Goal: Task Accomplishment & Management: Complete application form

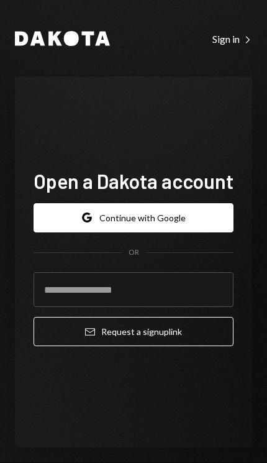
click at [165, 233] on button "Google Continue with Google" at bounding box center [134, 217] width 200 height 29
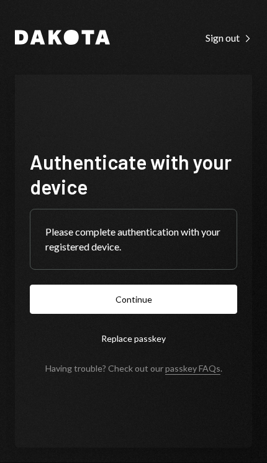
click at [159, 314] on button "Continue" at bounding box center [134, 299] width 208 height 29
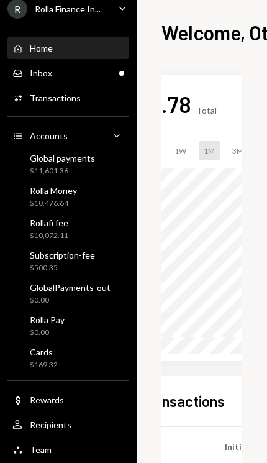
scroll to position [0, 116]
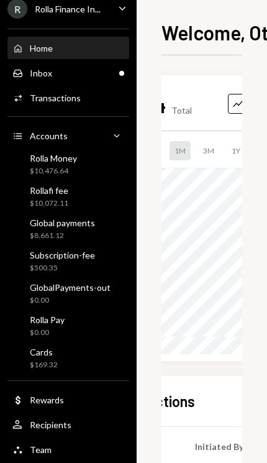
click at [88, 236] on div "$8,661.12" at bounding box center [62, 236] width 65 height 11
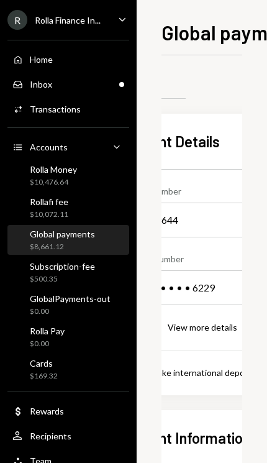
scroll to position [0, 363]
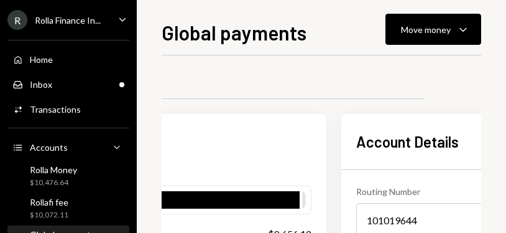
click at [267, 32] on div "Move money" at bounding box center [426, 29] width 50 height 13
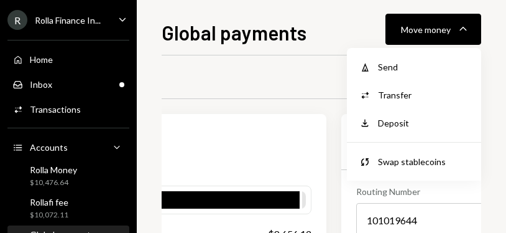
click at [267, 62] on div "Send" at bounding box center [423, 66] width 91 height 13
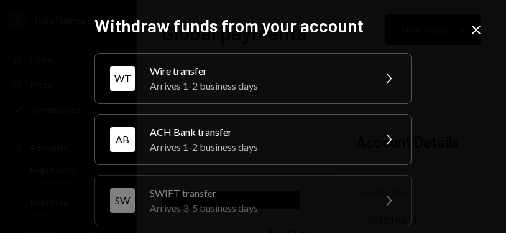
click at [267, 84] on div "Arrives 1-2 business days" at bounding box center [258, 85] width 216 height 15
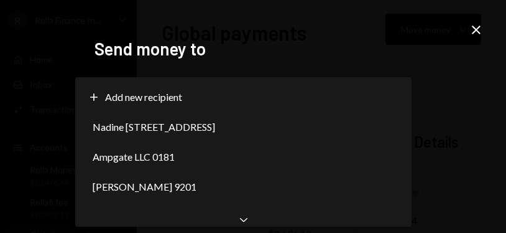
click at [267, 119] on div "Nadine Ineawo Darego 2666" at bounding box center [243, 127] width 326 height 30
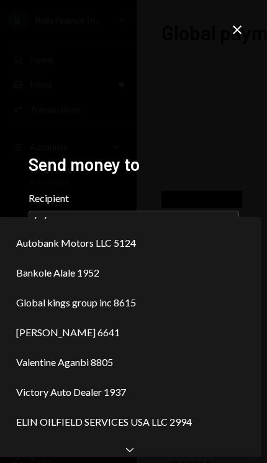
scroll to position [0, 0]
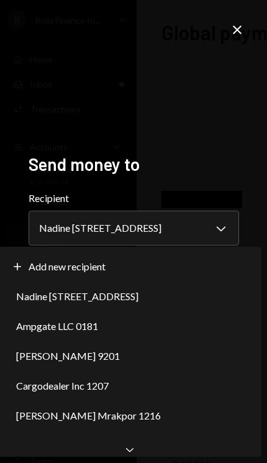
click at [140, 453] on div "Chevron Down" at bounding box center [130, 449] width 263 height 15
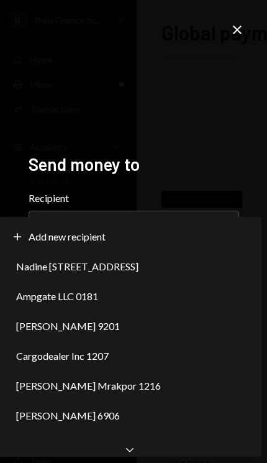
click at [140, 451] on div "Chevron Down" at bounding box center [130, 449] width 263 height 15
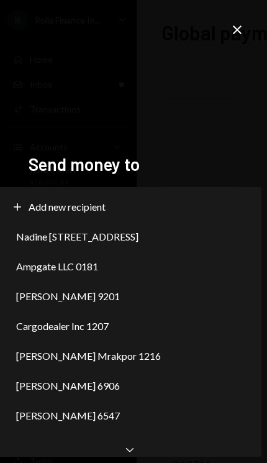
click at [140, 451] on div "Chevron Down" at bounding box center [130, 449] width 263 height 15
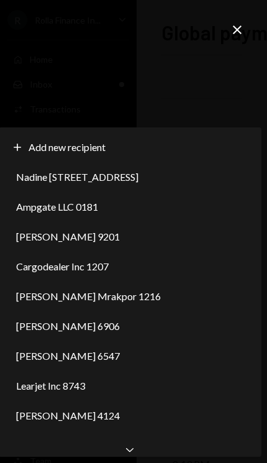
click at [139, 451] on div "Chevron Down" at bounding box center [130, 449] width 263 height 15
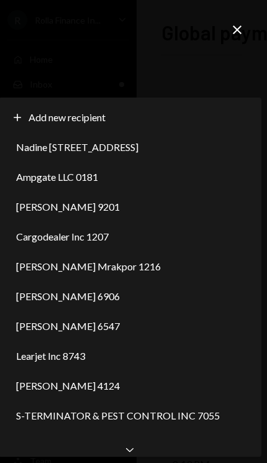
click at [139, 450] on div "Chevron Down" at bounding box center [130, 449] width 263 height 15
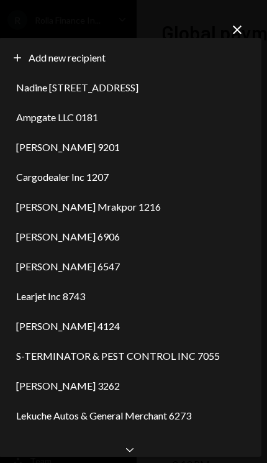
click at [138, 451] on div "Chevron Down" at bounding box center [130, 449] width 263 height 15
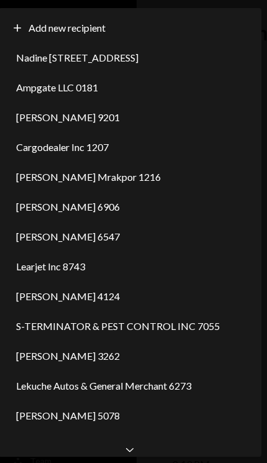
click at [137, 451] on div "Chevron Down" at bounding box center [130, 449] width 263 height 15
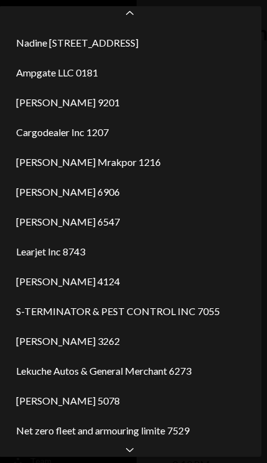
click at [137, 451] on div "Chevron Down" at bounding box center [130, 449] width 263 height 15
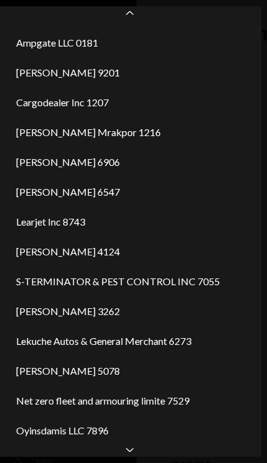
click at [136, 451] on div "Chevron Down" at bounding box center [130, 449] width 263 height 15
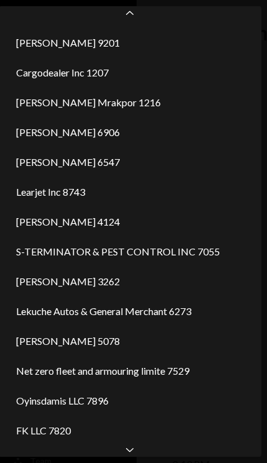
click at [137, 453] on div "Chevron Down" at bounding box center [130, 449] width 263 height 15
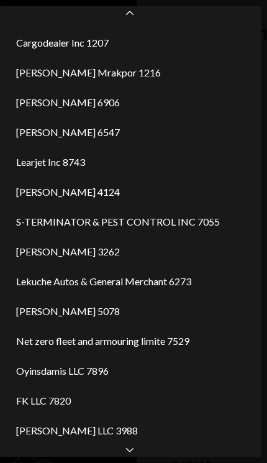
click at [136, 453] on div "Chevron Down" at bounding box center [130, 449] width 263 height 15
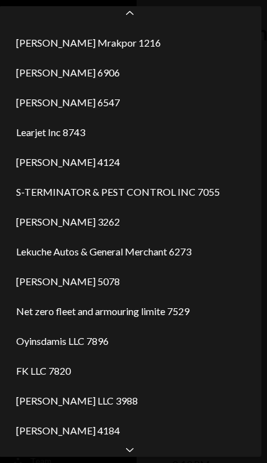
click at [137, 454] on div "Chevron Down" at bounding box center [130, 449] width 263 height 15
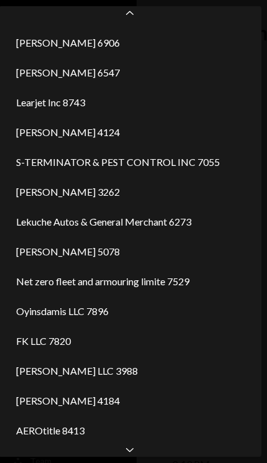
click at [136, 453] on div "Chevron Down" at bounding box center [130, 449] width 263 height 15
click at [136, 455] on div "Chevron Down" at bounding box center [130, 449] width 263 height 15
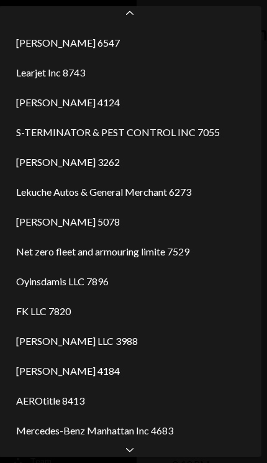
click at [136, 455] on div "Chevron Down" at bounding box center [130, 449] width 263 height 15
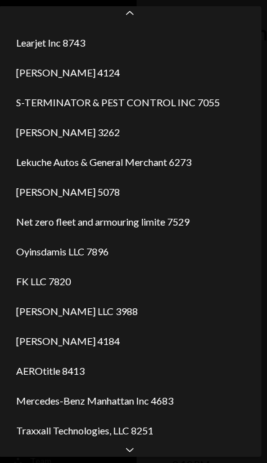
click at [136, 455] on div "Chevron Down" at bounding box center [130, 449] width 263 height 15
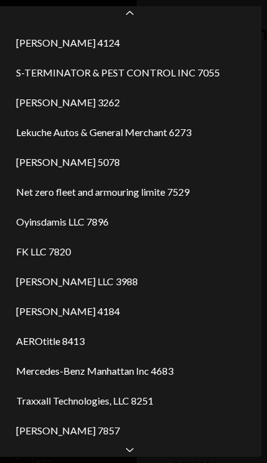
click at [136, 455] on div "Chevron Down" at bounding box center [130, 449] width 263 height 15
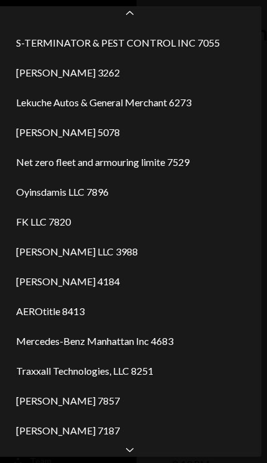
click at [136, 455] on div "Chevron Down" at bounding box center [130, 449] width 263 height 15
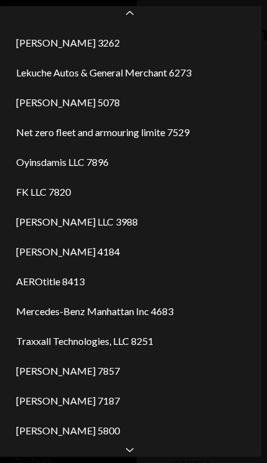
click at [136, 455] on icon "Chevron Down" at bounding box center [130, 449] width 12 height 12
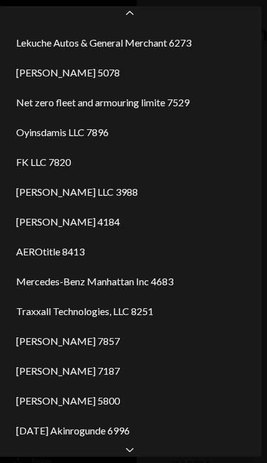
click at [134, 455] on icon "Chevron Down" at bounding box center [130, 449] width 12 height 12
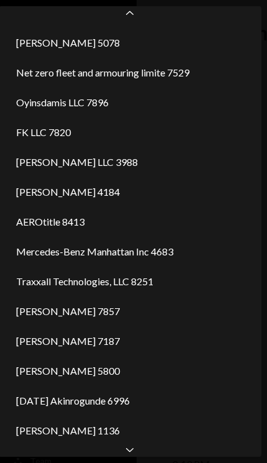
click at [134, 454] on icon "Chevron Down" at bounding box center [130, 449] width 12 height 12
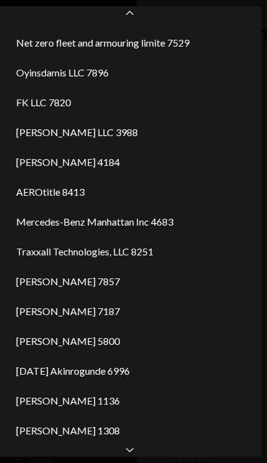
click at [134, 455] on icon "Chevron Down" at bounding box center [130, 449] width 12 height 12
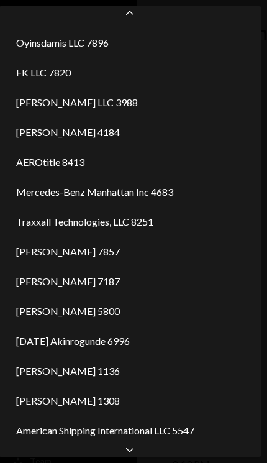
click at [134, 455] on icon "Chevron Down" at bounding box center [130, 449] width 12 height 12
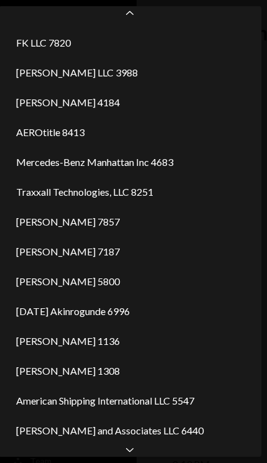
click at [133, 455] on icon "Chevron Down" at bounding box center [130, 449] width 12 height 12
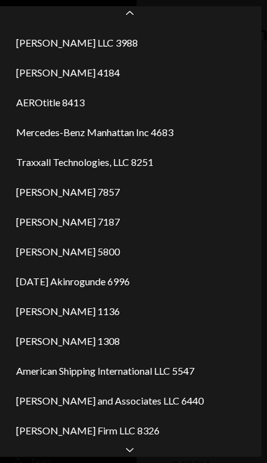
click at [133, 455] on icon "Chevron Down" at bounding box center [130, 449] width 12 height 12
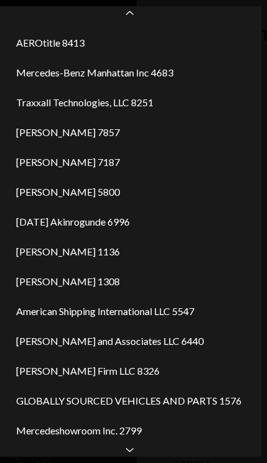
click at [133, 455] on icon "Chevron Down" at bounding box center [130, 449] width 12 height 12
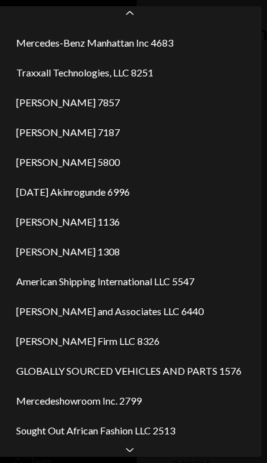
click at [132, 455] on icon "Chevron Down" at bounding box center [130, 449] width 12 height 12
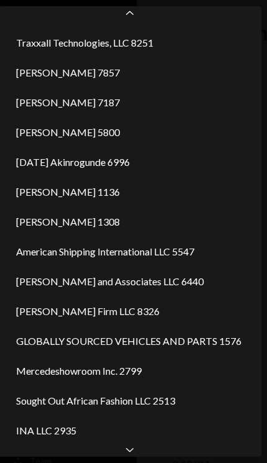
click at [132, 455] on icon "Chevron Down" at bounding box center [130, 449] width 12 height 12
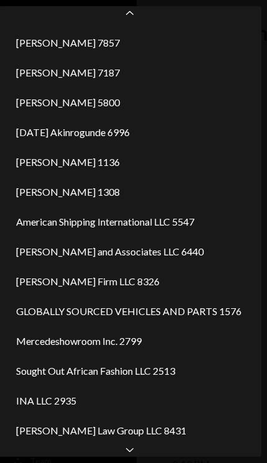
click at [133, 456] on div "Chevron Down" at bounding box center [130, 449] width 263 height 15
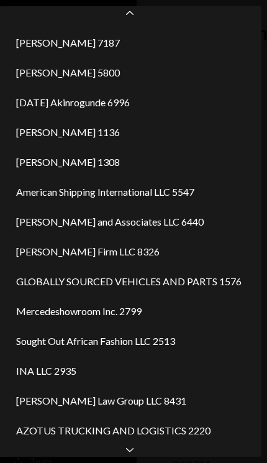
click at [132, 456] on div "Chevron Down" at bounding box center [130, 449] width 263 height 15
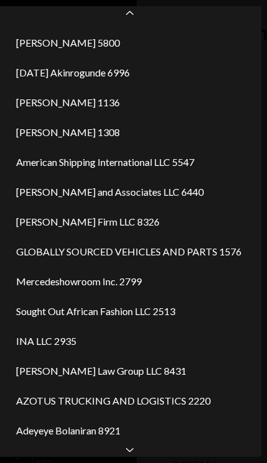
click at [132, 456] on div "Chevron Down" at bounding box center [130, 449] width 263 height 15
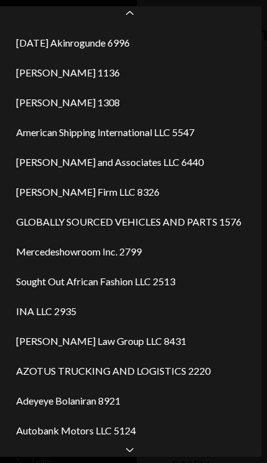
click at [132, 456] on div "Chevron Down" at bounding box center [130, 449] width 263 height 15
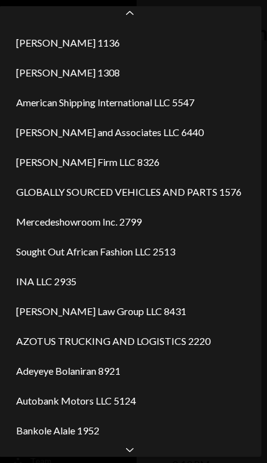
click at [133, 456] on div "Chevron Down" at bounding box center [130, 449] width 263 height 15
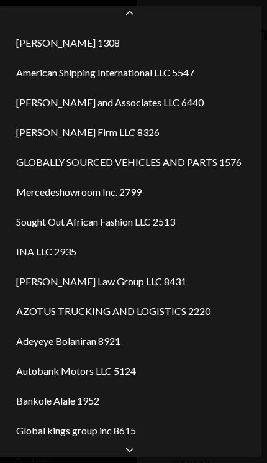
click at [133, 456] on div "Chevron Down" at bounding box center [130, 449] width 263 height 15
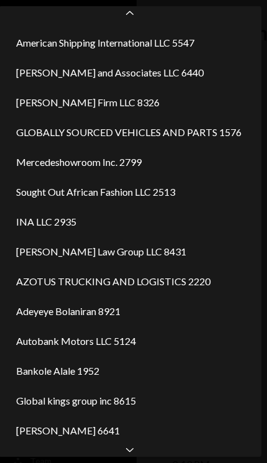
click at [132, 456] on div "Chevron Down" at bounding box center [130, 449] width 263 height 15
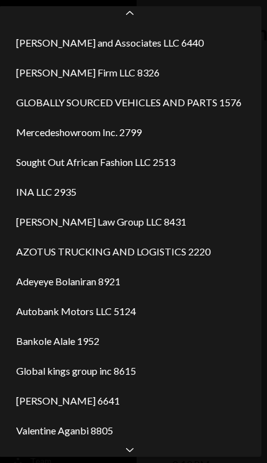
click at [132, 456] on div "Chevron Down" at bounding box center [130, 449] width 263 height 15
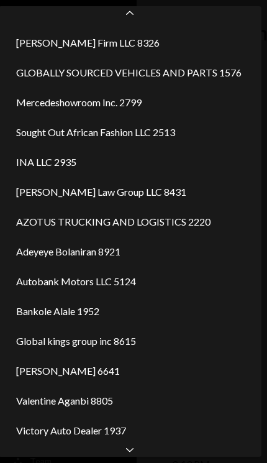
click at [132, 456] on div "Chevron Down" at bounding box center [130, 449] width 263 height 15
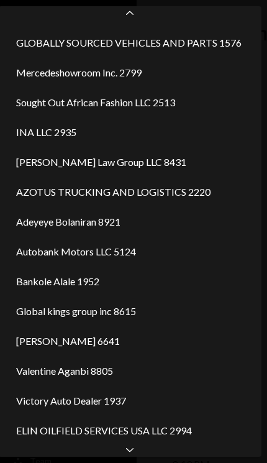
click at [132, 442] on div "Plus Add new recipient Nadine Ineawo Darego 2666 Ampgate LLC 0181 Anthony Uzo C…" at bounding box center [130, 231] width 263 height 421
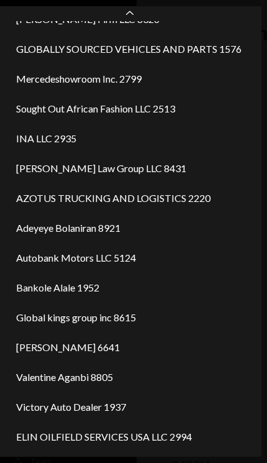
click at [127, 451] on div "ELIN OILFIELD SERVICES USA LLC 2994" at bounding box center [130, 437] width 253 height 30
click at [132, 456] on div "Plus Add new recipient Nadine Ineawo Darego 2666 Ampgate LLC 0181 Anthony Uzo C…" at bounding box center [130, 239] width 263 height 436
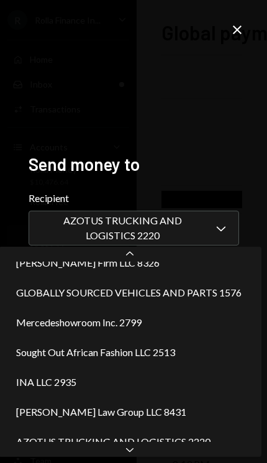
scroll to position [0, 0]
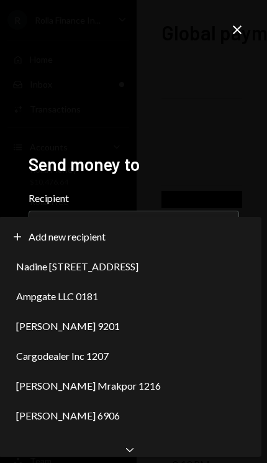
select select "**********"
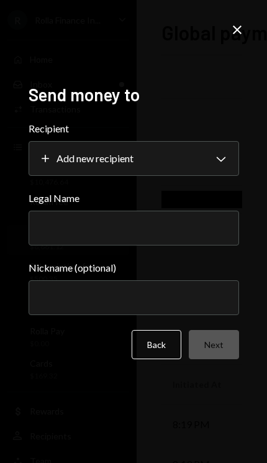
click at [136, 246] on input "Legal Name" at bounding box center [134, 228] width 211 height 35
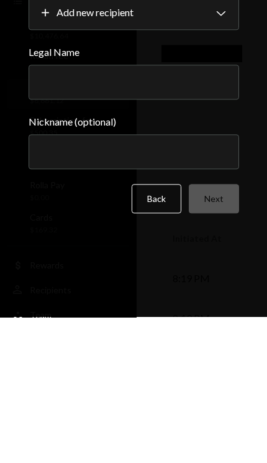
click at [51, 211] on input "Legal Name" at bounding box center [134, 228] width 211 height 35
paste input "**********"
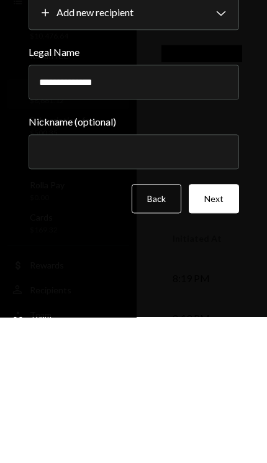
type input "**********"
click at [55, 280] on input "Nickname (optional)" at bounding box center [134, 297] width 211 height 35
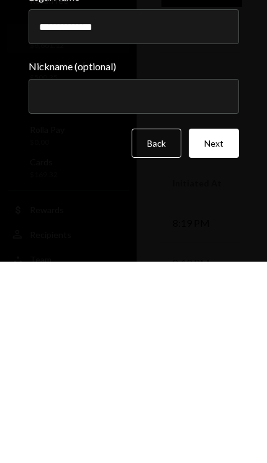
paste input "**********"
type input "**********"
click at [215, 330] on button "Next" at bounding box center [214, 344] width 50 height 29
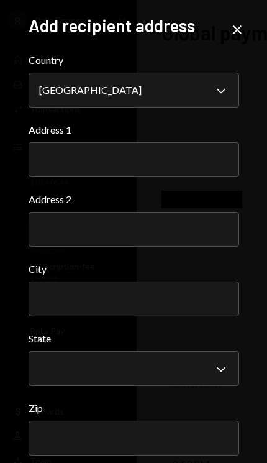
click at [51, 166] on input "Address 1" at bounding box center [134, 159] width 211 height 35
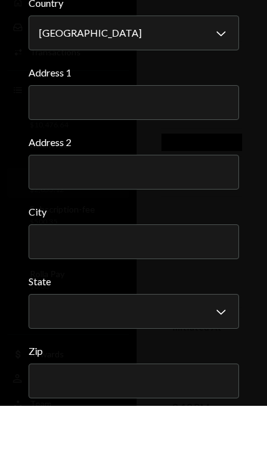
paste input "**********"
type input "**********"
click at [72, 212] on input "Address 2" at bounding box center [134, 229] width 211 height 35
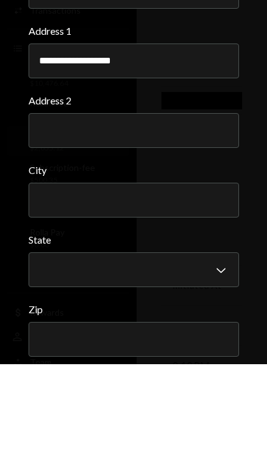
click at [44, 282] on input "City" at bounding box center [134, 299] width 211 height 35
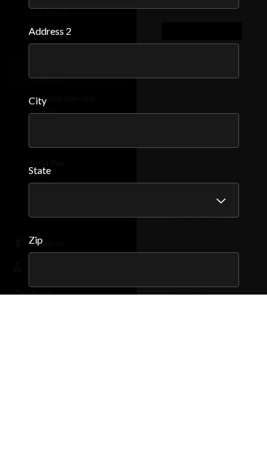
paste input "**********"
type input "**********"
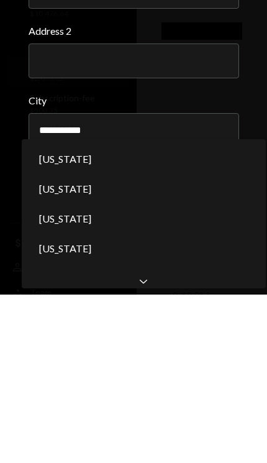
click at [228, 373] on div "American Samoa" at bounding box center [144, 388] width 234 height 30
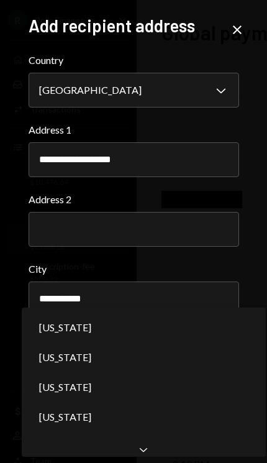
scroll to position [0, 0]
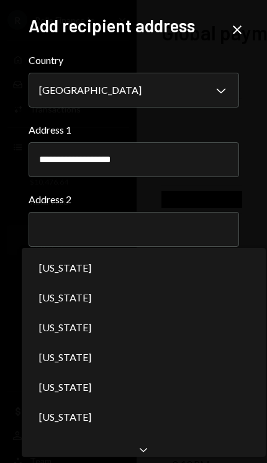
click at [129, 440] on div "Colorado" at bounding box center [144, 447] width 234 height 30
select select "**"
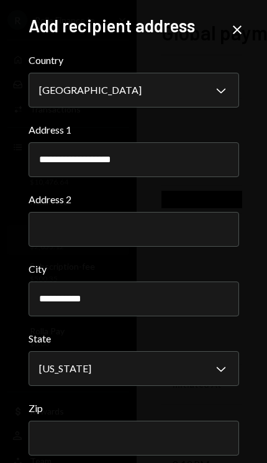
click at [144, 442] on input "Zip" at bounding box center [134, 438] width 211 height 35
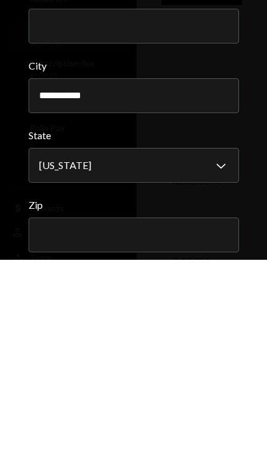
paste input "*****"
type input "*****"
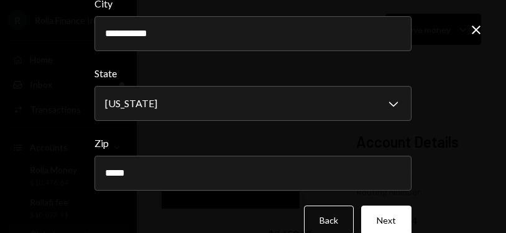
scroll to position [264, 0]
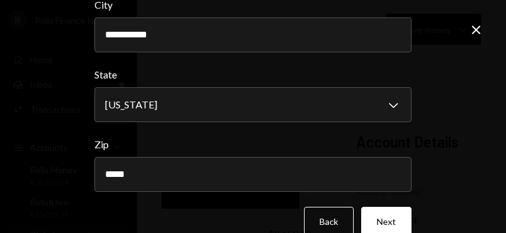
click at [267, 218] on button "Next" at bounding box center [386, 220] width 50 height 29
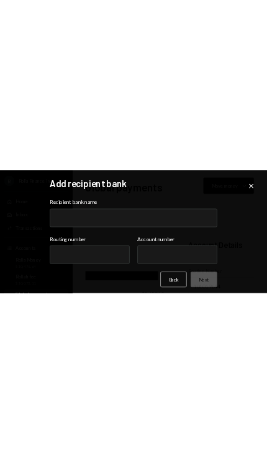
scroll to position [0, 0]
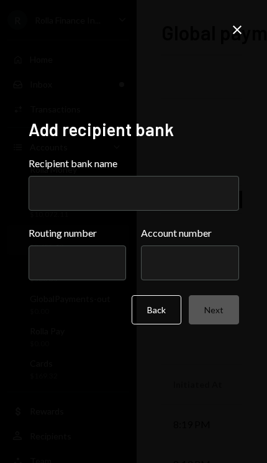
click at [162, 211] on input "Recipient bank name" at bounding box center [134, 193] width 211 height 35
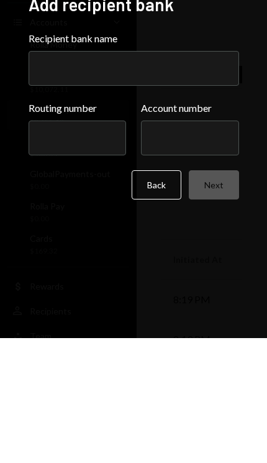
scroll to position [67, 0]
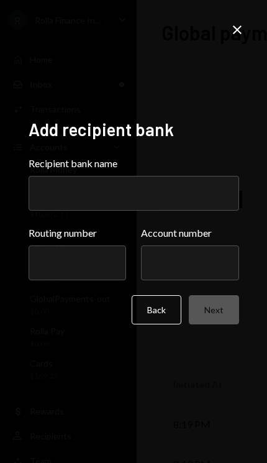
click at [140, 211] on input "Recipient bank name" at bounding box center [134, 193] width 211 height 35
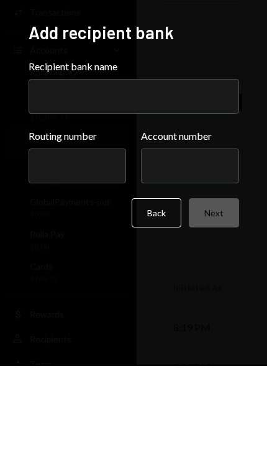
paste input "*****"
type input "*****"
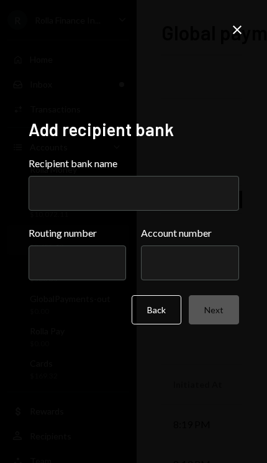
click at [60, 211] on input "Recipient bank name" at bounding box center [134, 193] width 211 height 35
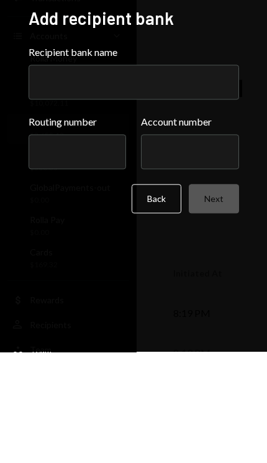
paste input "********"
type input "********"
click at [52, 246] on input "Routing number" at bounding box center [78, 263] width 98 height 35
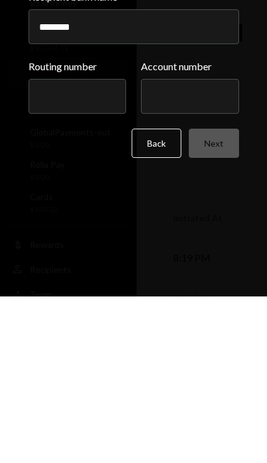
paste input "*********"
type input "*********"
click at [205, 246] on input "Account number" at bounding box center [190, 263] width 98 height 35
click at [188, 246] on input "Account number" at bounding box center [190, 263] width 98 height 35
paste input "**********"
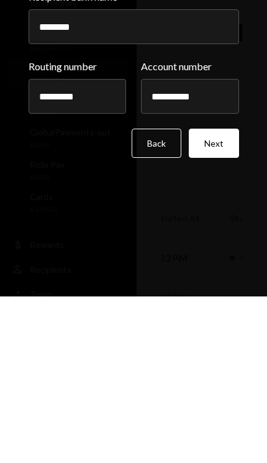
type input "**********"
click at [224, 295] on button "Next" at bounding box center [214, 309] width 50 height 29
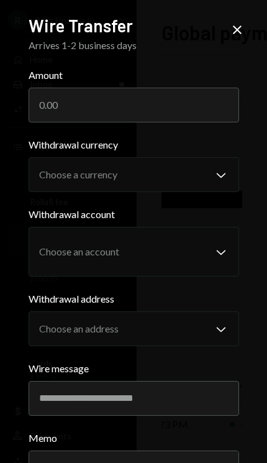
click at [59, 98] on input "Amount" at bounding box center [134, 105] width 211 height 35
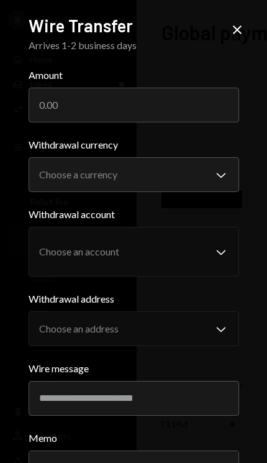
scroll to position [16, 0]
type input "1300"
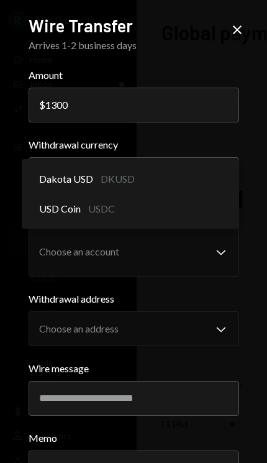
click at [57, 172] on span "Dakota USD" at bounding box center [66, 179] width 54 height 15
select select "****"
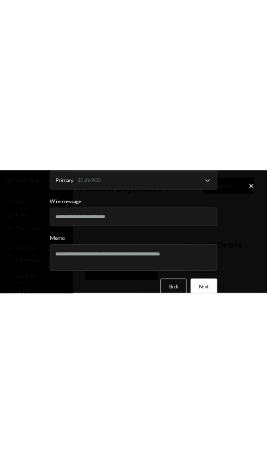
scroll to position [309, 0]
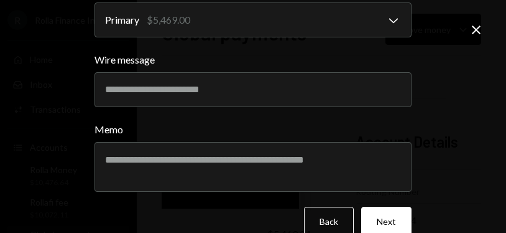
click at [267, 218] on button "Next" at bounding box center [386, 220] width 50 height 29
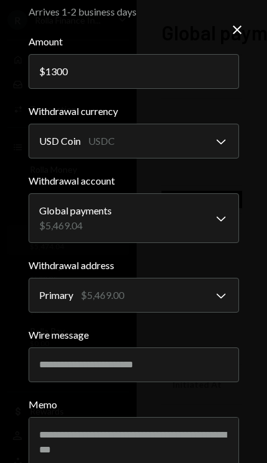
scroll to position [0, 0]
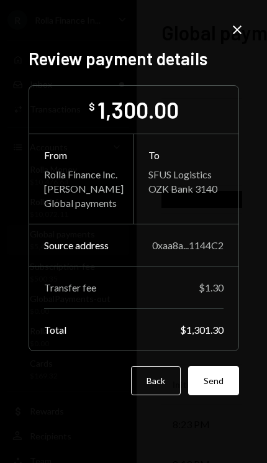
click at [216, 396] on button "Send" at bounding box center [213, 380] width 51 height 29
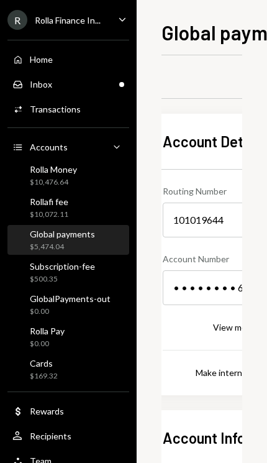
scroll to position [0, 533]
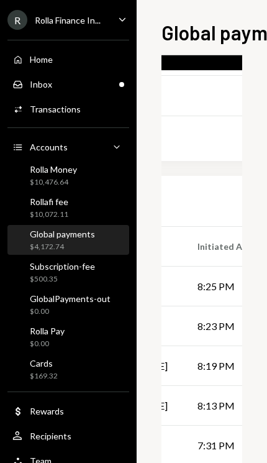
scroll to position [140, 315]
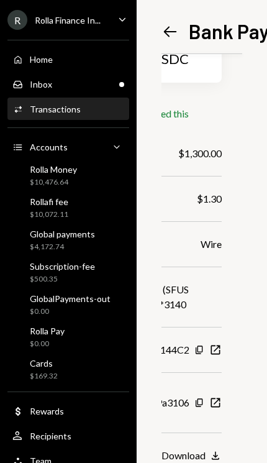
scroll to position [118, 110]
click at [197, 450] on div "Download" at bounding box center [184, 456] width 44 height 12
